Goal: Answer question/provide support

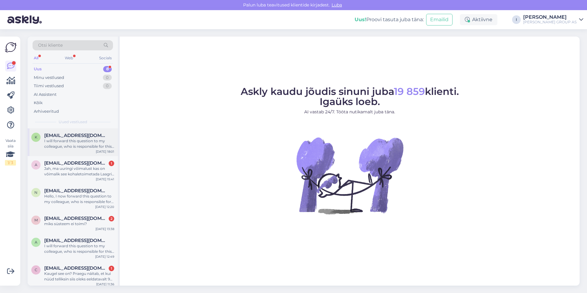
click at [70, 134] on span "[EMAIL_ADDRESS][DOMAIN_NAME]" at bounding box center [76, 136] width 64 height 6
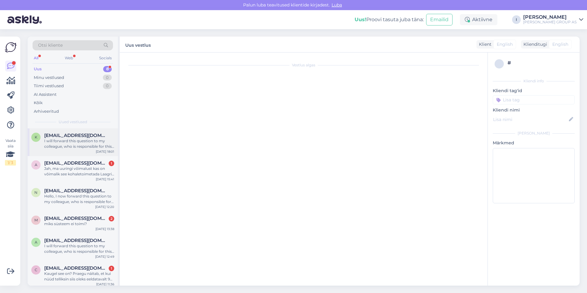
scroll to position [113, 0]
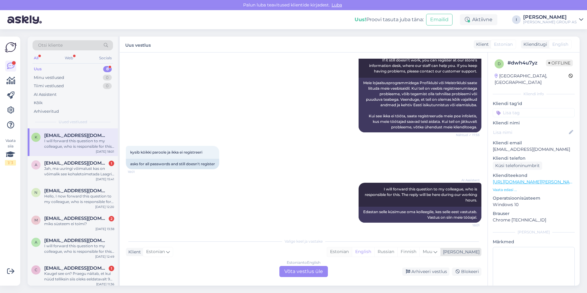
click at [352, 249] on div "Estonian" at bounding box center [339, 251] width 25 height 9
click at [316, 267] on div "Estonian to Estonian Võta vestlus üle" at bounding box center [303, 271] width 49 height 11
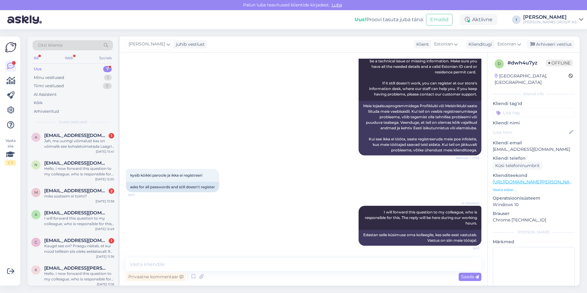
scroll to position [90, 0]
click at [277, 266] on textarea at bounding box center [304, 264] width 356 height 13
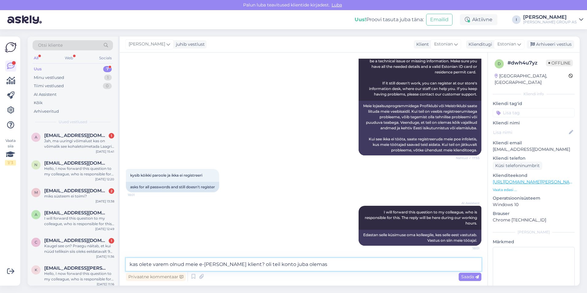
type textarea "kas olete varem olnud meie e-poe klient? oli teil konto juba olemas?"
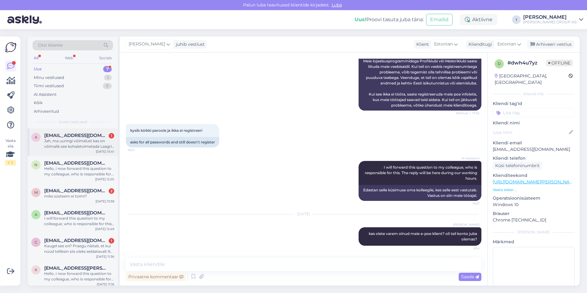
click at [79, 143] on div "Jah, ma uuringi võimalust kas on võimalik see kohaletoimetada Laagri Bauhofi, t…" at bounding box center [79, 143] width 70 height 11
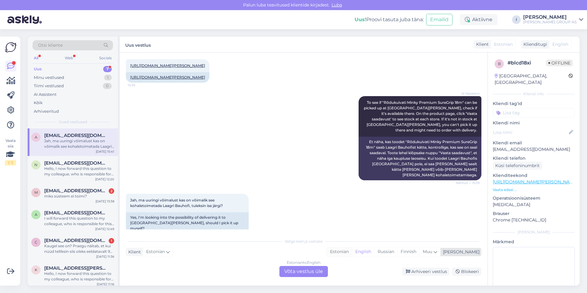
click at [352, 254] on div "Estonian" at bounding box center [339, 251] width 25 height 9
click at [321, 273] on div "Estonian to Estonian Võta vestlus üle" at bounding box center [303, 271] width 49 height 11
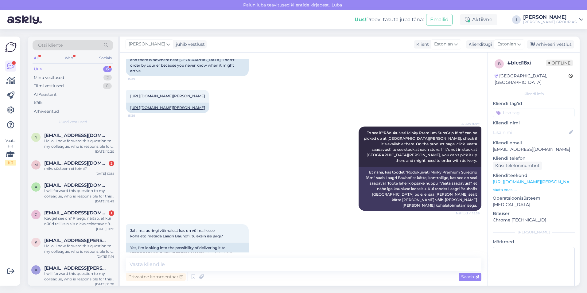
scroll to position [84, 0]
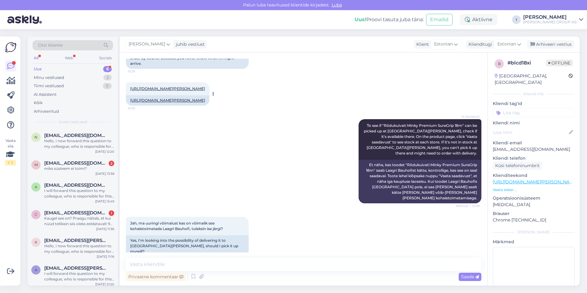
click at [170, 86] on link "[URL][DOMAIN_NAME][PERSON_NAME]" at bounding box center [167, 88] width 75 height 5
click at [223, 263] on textarea at bounding box center [304, 264] width 356 height 13
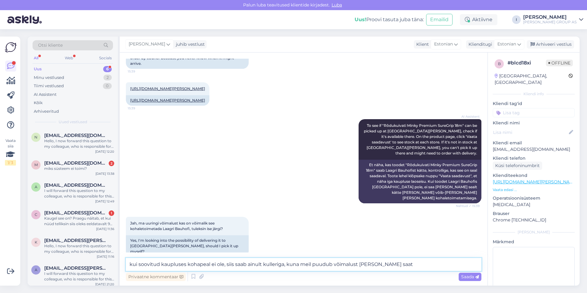
type textarea "kui soovitud kaupluses kohapeal ei ole, siis saab ainult kulleriga, kuna meil p…"
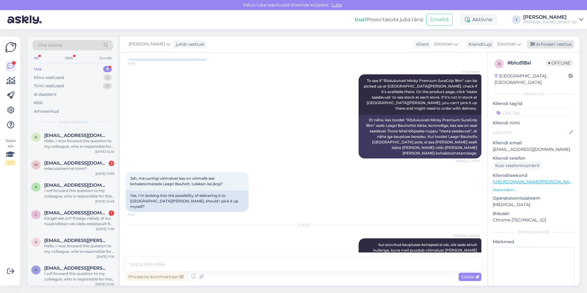
click at [560, 45] on div "Arhiveeri vestlus" at bounding box center [550, 44] width 47 height 8
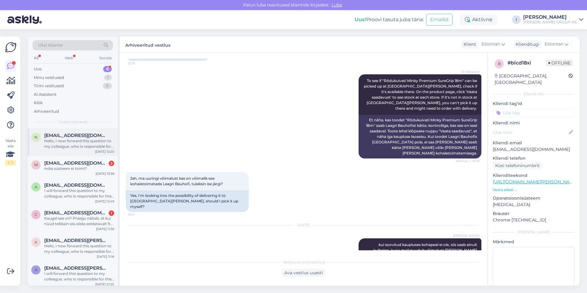
click at [65, 135] on span "[EMAIL_ADDRESS][DOMAIN_NAME]" at bounding box center [76, 136] width 64 height 6
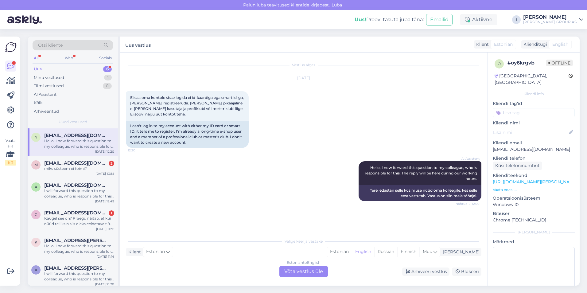
scroll to position [0, 0]
click at [352, 253] on div "Estonian" at bounding box center [339, 251] width 25 height 9
click at [305, 277] on div "Estonian to Estonian Võta vestlus üle" at bounding box center [303, 271] width 49 height 11
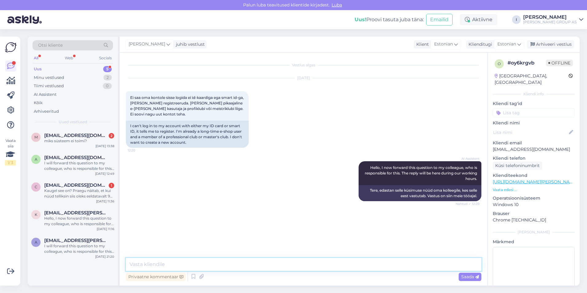
click at [260, 265] on textarea at bounding box center [304, 264] width 356 height 13
type textarea "ei [PERSON_NAME] uut kontot teha, kas olete proovinud teise browseriga sisse lo…"
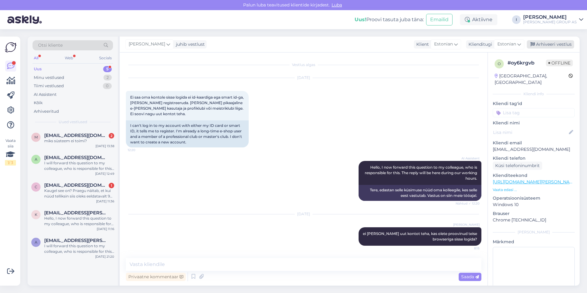
click at [550, 43] on div "Arhiveeri vestlus" at bounding box center [550, 44] width 47 height 8
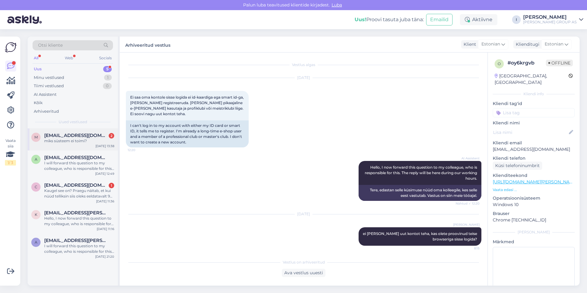
drag, startPoint x: 78, startPoint y: 140, endPoint x: 82, endPoint y: 143, distance: 4.7
click at [78, 139] on div "miks süsteem ei toimi?" at bounding box center [79, 141] width 70 height 6
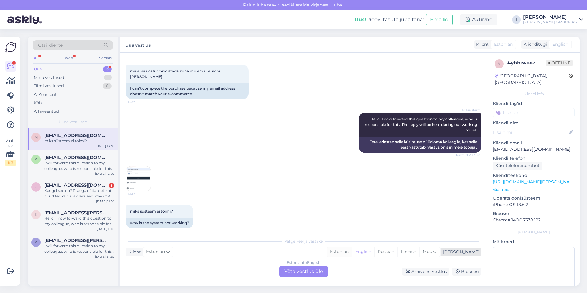
click at [352, 250] on div "Estonian" at bounding box center [339, 251] width 25 height 9
click at [312, 273] on div "Estonian to Estonian Võta vestlus üle" at bounding box center [303, 271] width 49 height 11
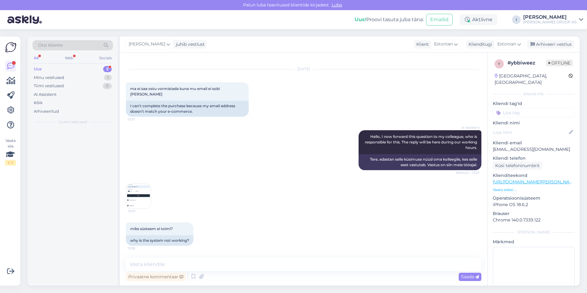
scroll to position [3, 0]
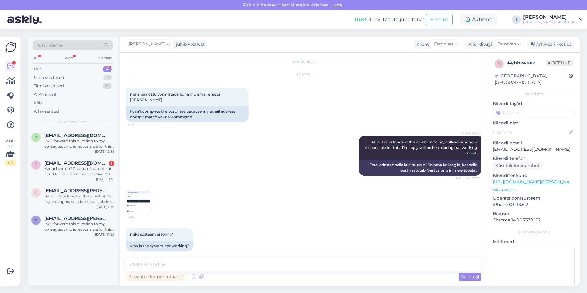
click at [135, 195] on img at bounding box center [138, 202] width 25 height 25
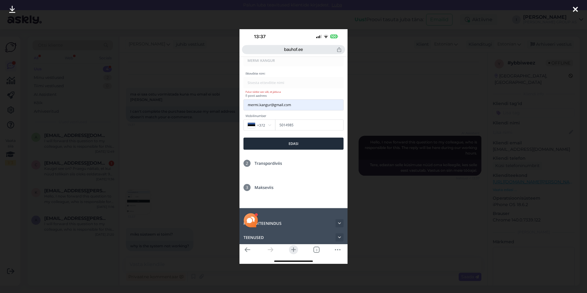
click at [575, 12] on icon at bounding box center [575, 10] width 5 height 8
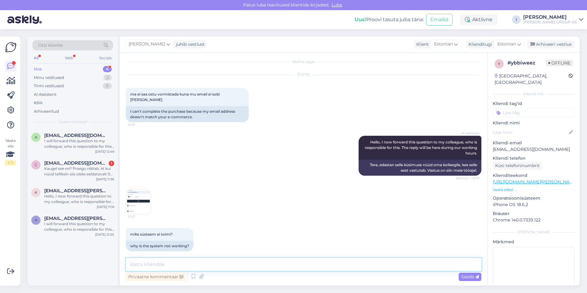
click at [312, 267] on textarea at bounding box center [304, 264] width 356 height 13
type textarea "proovige palun teise browseriga"
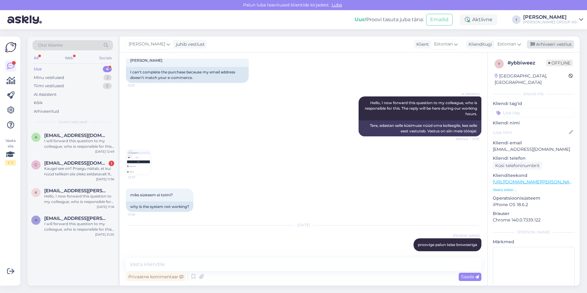
click at [549, 42] on div "Arhiveeri vestlus" at bounding box center [550, 44] width 47 height 8
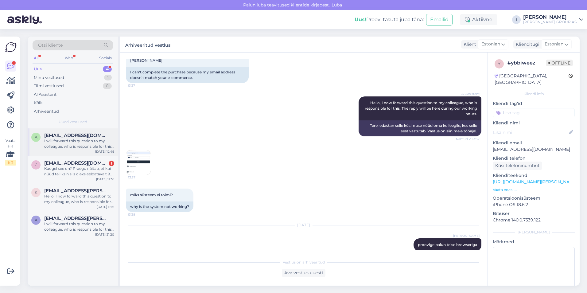
click at [67, 144] on div "I will forward this question to my colleague, who is responsible for this. The …" at bounding box center [79, 143] width 70 height 11
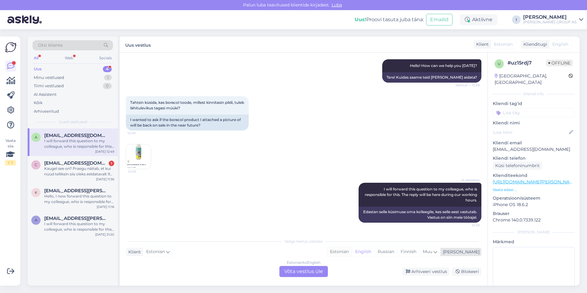
click at [352, 253] on div "Estonian" at bounding box center [339, 251] width 25 height 9
click at [316, 272] on div "Estonian to Estonian Võta vestlus üle" at bounding box center [303, 271] width 49 height 11
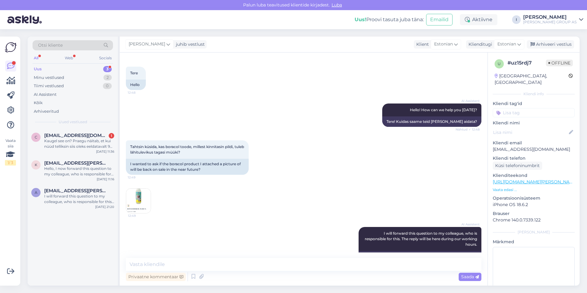
scroll to position [46, 0]
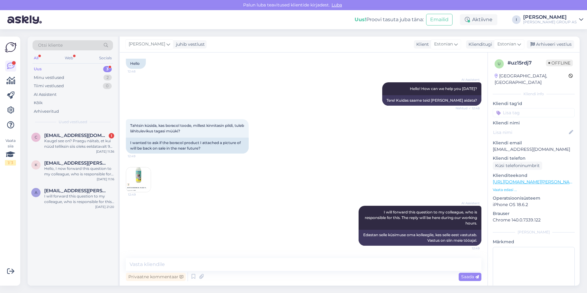
click at [131, 181] on img at bounding box center [138, 179] width 25 height 25
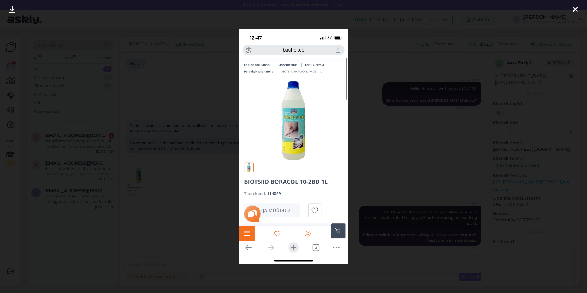
click at [403, 147] on div at bounding box center [293, 146] width 587 height 293
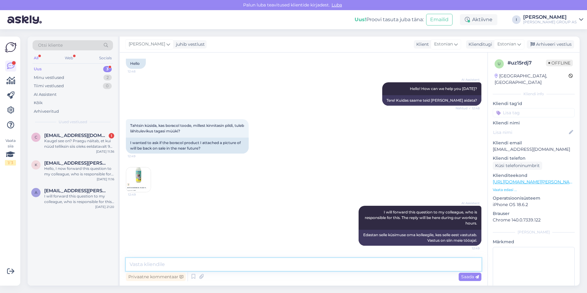
drag, startPoint x: 232, startPoint y: 264, endPoint x: 224, endPoint y: 265, distance: 8.1
click at [232, 264] on textarea at bounding box center [304, 264] width 356 height 13
type textarea "h"
type textarea "kahjuks mitte"
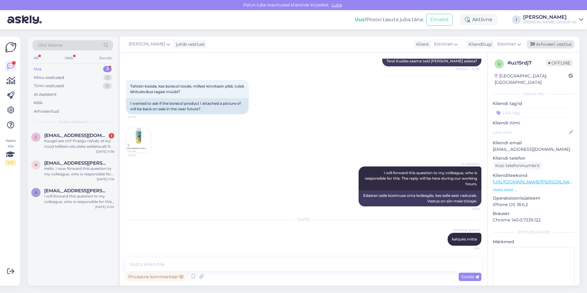
click at [552, 45] on div "Arhiveeri vestlus" at bounding box center [550, 44] width 47 height 8
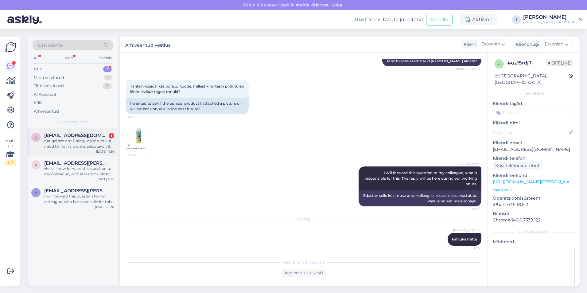
click at [59, 139] on div "Kaugel see on? Praegu näitab, et kui nüüd telliksin siis oleks eeldatavalt 9 pä…" at bounding box center [79, 143] width 70 height 11
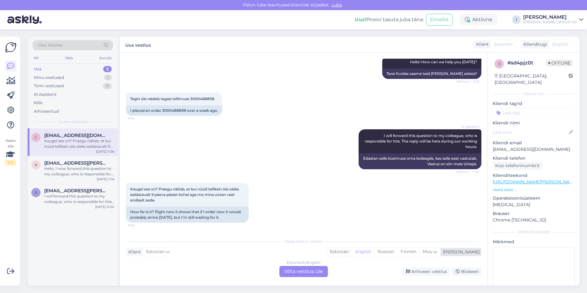
click at [352, 251] on div "Estonian" at bounding box center [339, 251] width 25 height 9
click at [302, 275] on div "Estonian to Estonian Võta vestlus üle" at bounding box center [303, 271] width 49 height 11
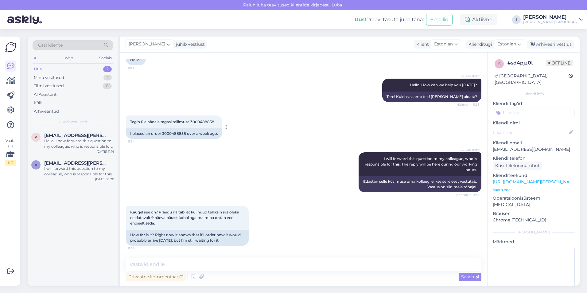
click at [209, 122] on span "Tegin üle nädala tagasi tellimuse 3000488858." at bounding box center [172, 121] width 85 height 5
copy div "3000488858. 11:34"
click at [270, 261] on textarea at bounding box center [304, 264] width 356 height 13
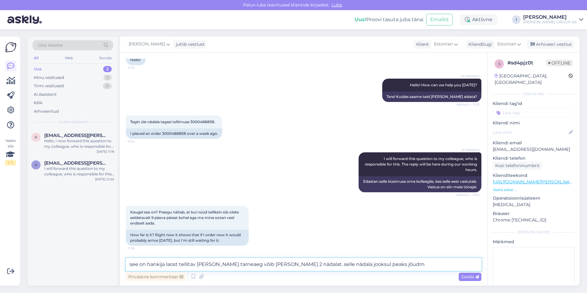
type textarea "see on hankija laost tellitav [PERSON_NAME] tarneaeg võib [PERSON_NAME] 2 nädal…"
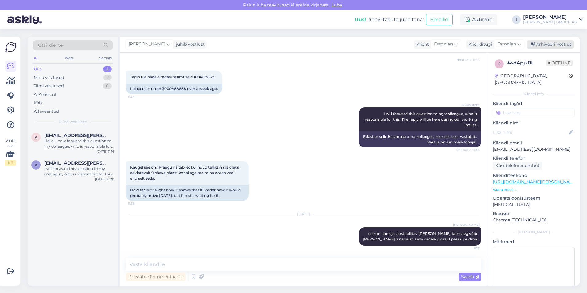
click at [555, 45] on div "Arhiveeri vestlus" at bounding box center [550, 44] width 47 height 8
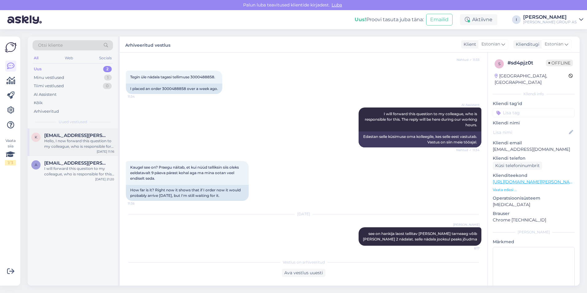
click at [58, 139] on div "Hello, I now forward this question to my colleague, who is responsible for this…" at bounding box center [79, 143] width 70 height 11
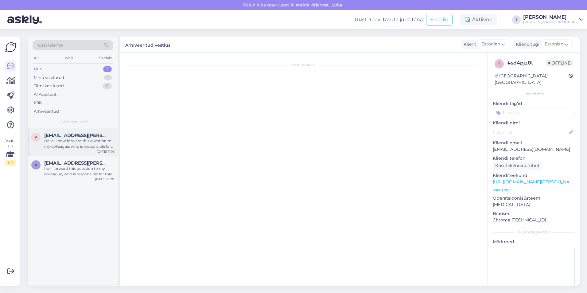
scroll to position [236, 0]
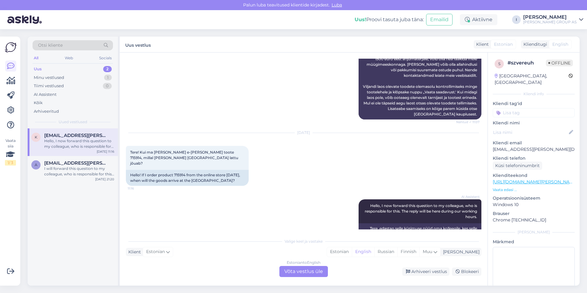
click at [361, 246] on div "Valige [PERSON_NAME] vastake Klient Estonian Mina Estonian English Russian Finn…" at bounding box center [304, 256] width 356 height 42
click at [352, 253] on div "Estonian" at bounding box center [339, 251] width 25 height 9
click at [303, 269] on div "Estonian to Estonian Võta vestlus üle" at bounding box center [303, 271] width 49 height 11
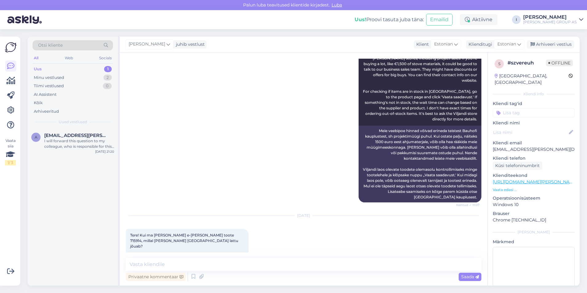
scroll to position [213, 0]
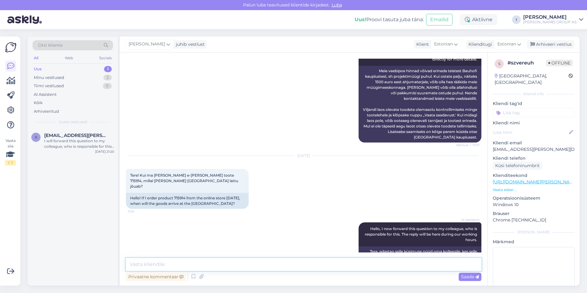
click at [263, 264] on textarea at bounding box center [304, 264] width 356 height 13
click at [204, 173] on span "Tere! Kui ma [PERSON_NAME] e-[PERSON_NAME] toote 715914, millal [PERSON_NAME] […" at bounding box center [184, 181] width 109 height 16
copy span "715914"
click at [228, 262] on textarea at bounding box center [304, 264] width 356 height 13
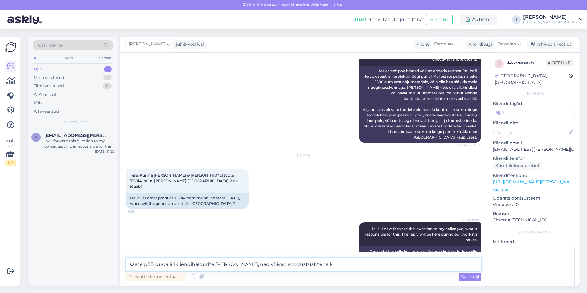
type textarea "saate pöörduda ärikliendihaldurite [PERSON_NAME], nad võivad soodustust teha ka"
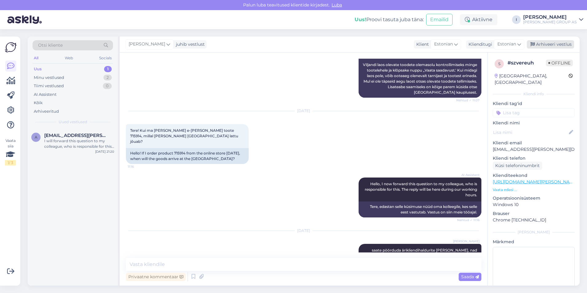
click at [556, 43] on div "Arhiveeri vestlus" at bounding box center [550, 44] width 47 height 8
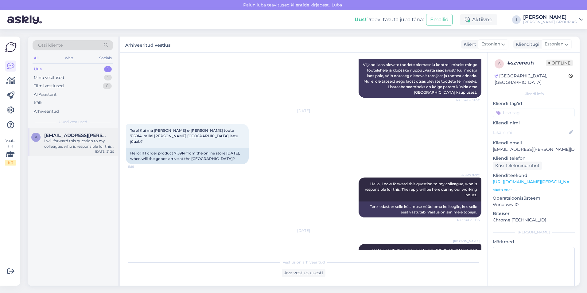
click at [72, 136] on span "[EMAIL_ADDRESS][PERSON_NAME][DOMAIN_NAME]" at bounding box center [76, 136] width 64 height 6
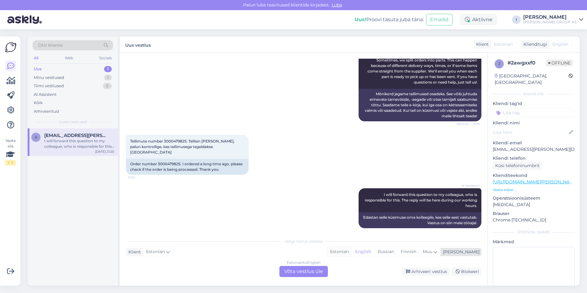
click at [352, 252] on div "Estonian" at bounding box center [339, 251] width 25 height 9
click at [313, 272] on div "Estonian to Estonian Võta vestlus üle" at bounding box center [303, 271] width 49 height 11
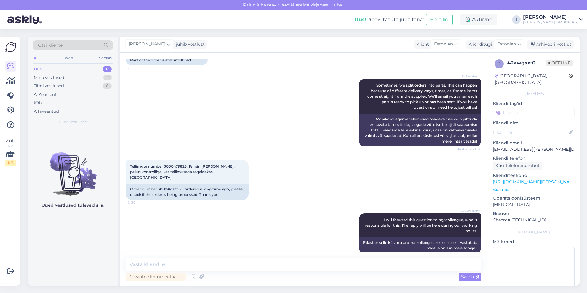
scroll to position [125, 0]
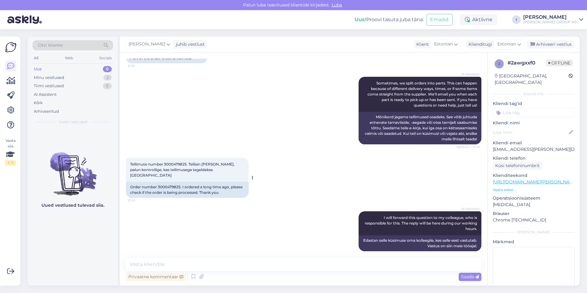
click at [171, 163] on span "Tellimute number 3000479825. Tellisin [PERSON_NAME], palun kontrollige, kas tel…" at bounding box center [182, 170] width 105 height 16
copy span "3000479825"
click at [270, 262] on textarea at bounding box center [304, 264] width 356 height 13
type textarea "uurime"
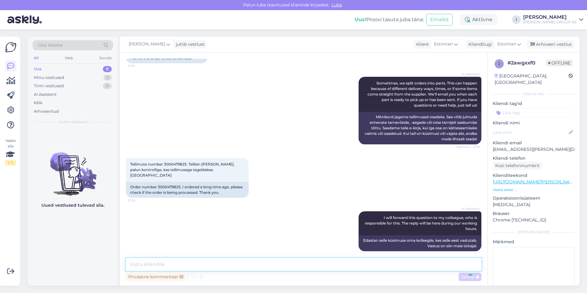
scroll to position [164, 0]
